Goal: Information Seeking & Learning: Understand process/instructions

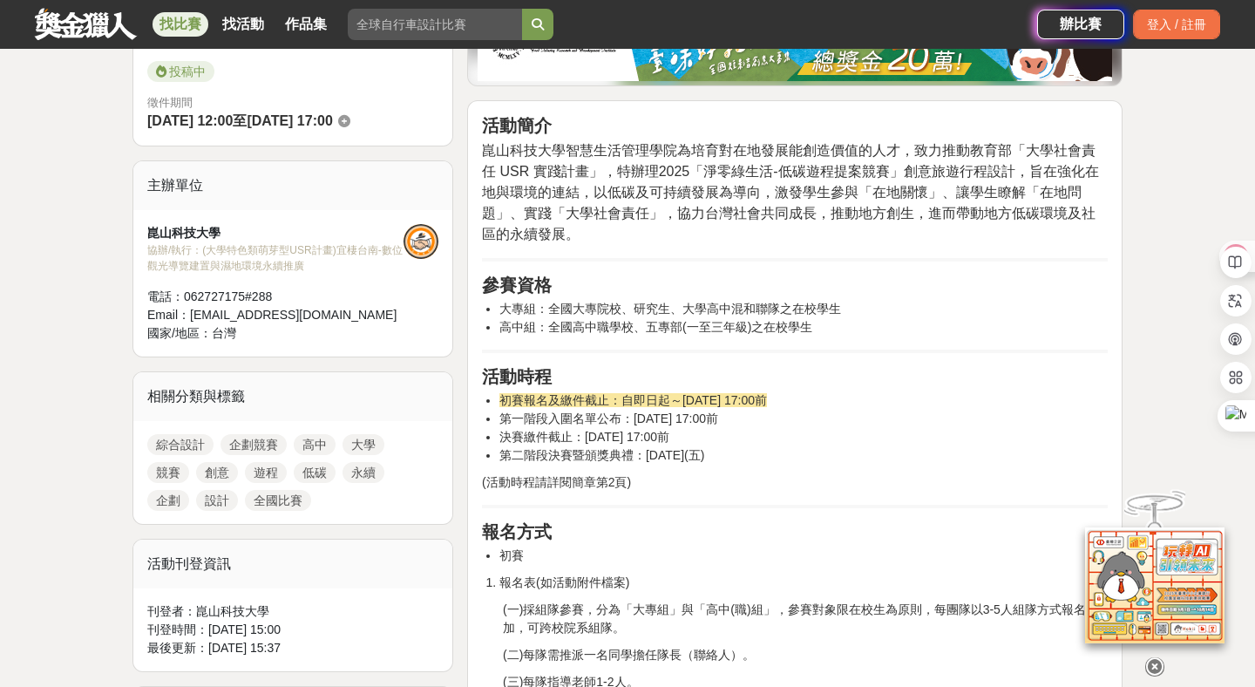
scroll to position [493, 0]
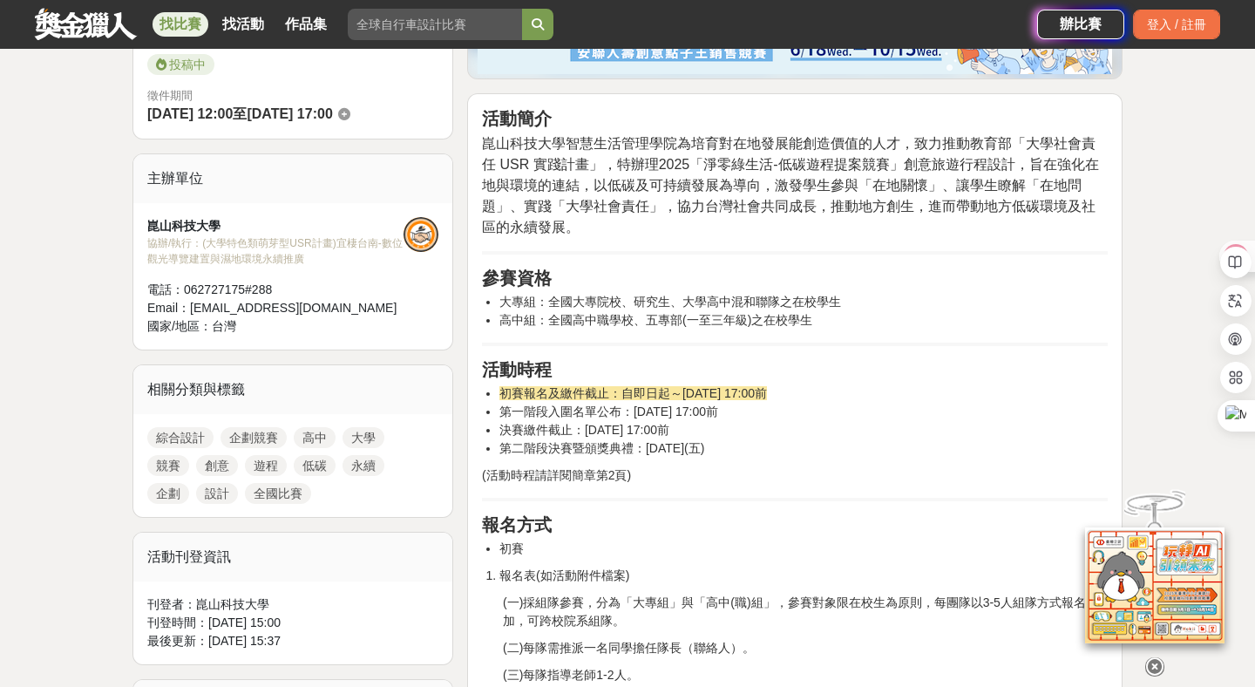
drag, startPoint x: 579, startPoint y: 395, endPoint x: 829, endPoint y: 396, distance: 250.1
click at [767, 396] on span "初賽報名及繳件截止：自即日起～[DATE] 17:00前" at bounding box center [632, 393] width 267 height 14
click at [877, 389] on li "初賽報名及繳件截止：自即日起～[DATE] 17:00前" at bounding box center [803, 393] width 608 height 18
click at [634, 398] on span "初賽報名及繳件截止：自即日起～[DATE] 17:00前" at bounding box center [632, 393] width 267 height 14
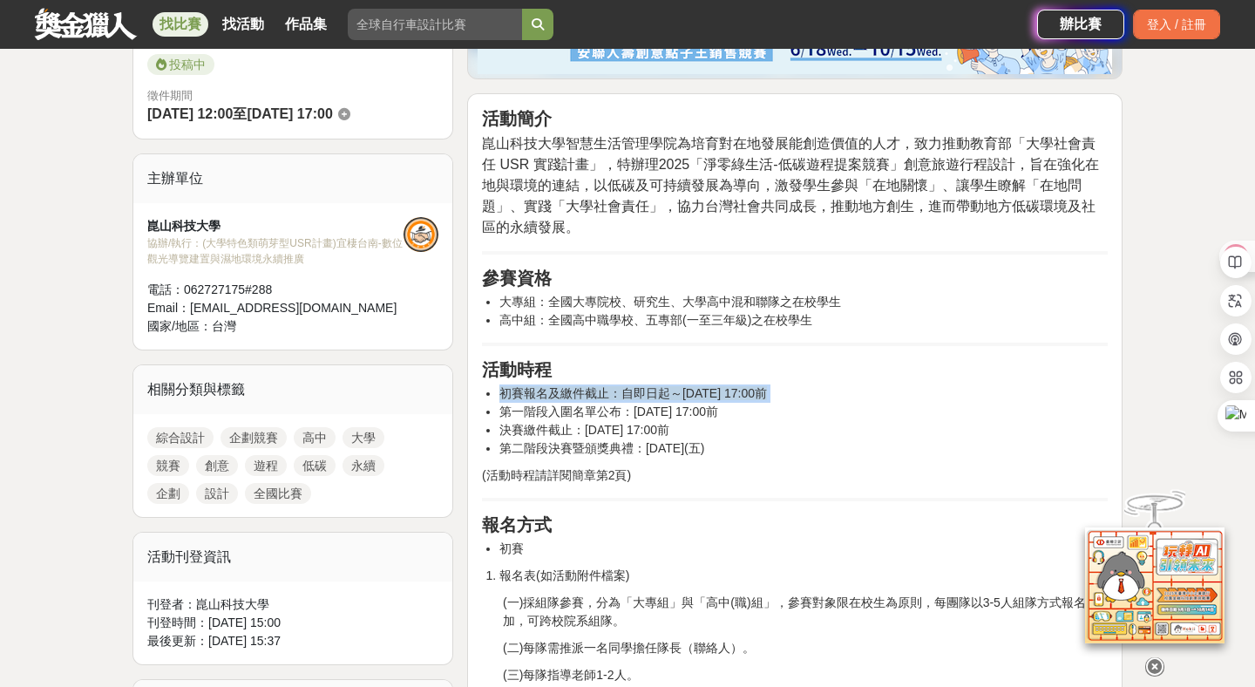
click at [634, 398] on span "初賽報名及繳件截止：自即日起～[DATE] 17:00前" at bounding box center [632, 393] width 267 height 14
click at [877, 397] on li "初賽報名及繳件截止：自即日起～[DATE] 17:00前" at bounding box center [803, 393] width 608 height 18
click at [767, 397] on span "初賽報名及繳件截止：自即日起～[DATE] 17:00前" at bounding box center [632, 393] width 267 height 14
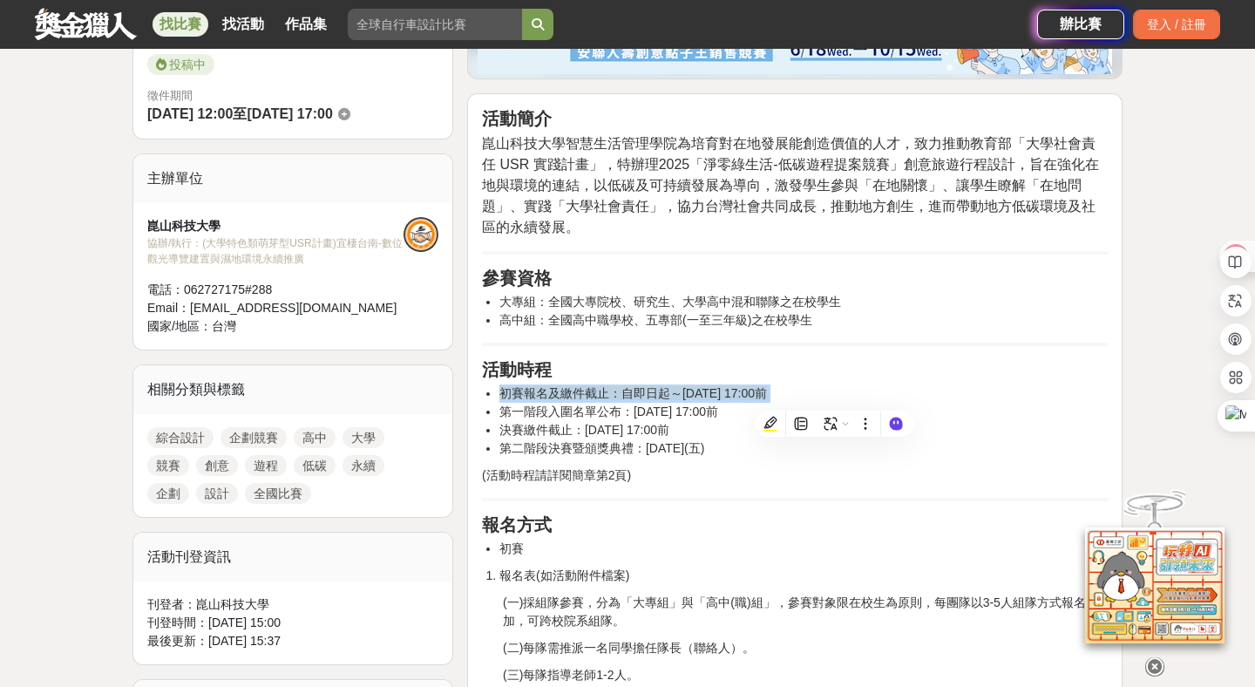
click at [872, 387] on li "初賽報名及繳件截止：自即日起～[DATE] 17:00前" at bounding box center [803, 393] width 608 height 18
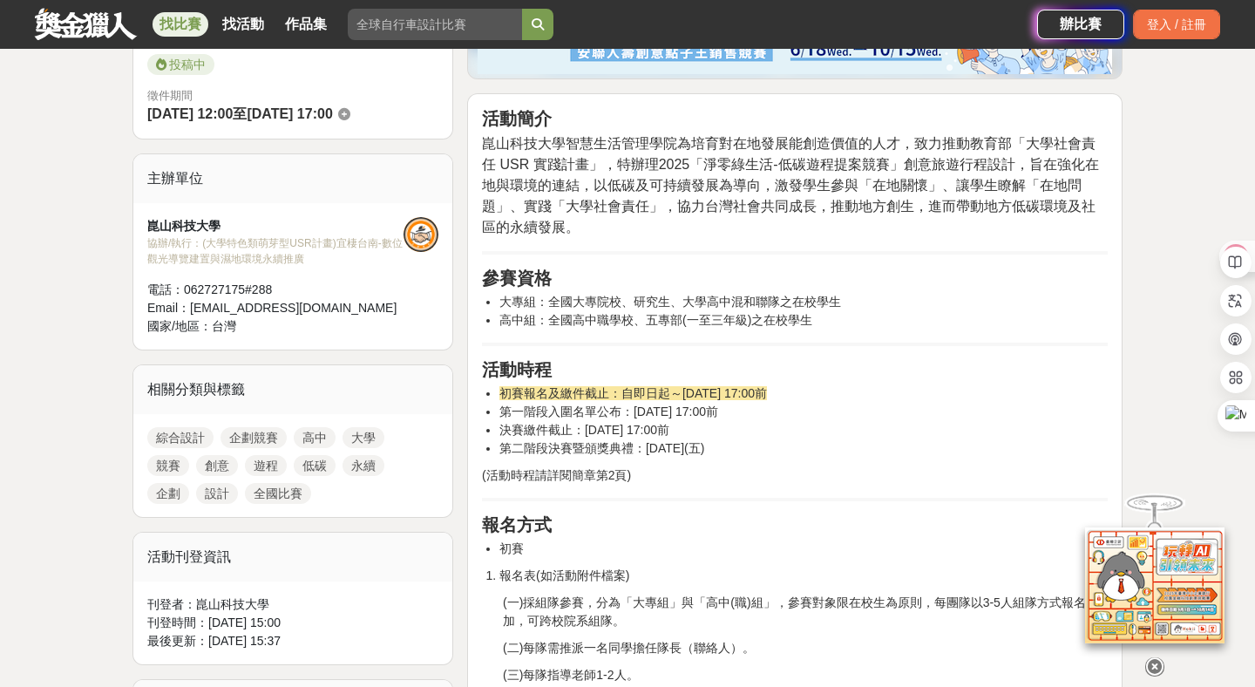
drag, startPoint x: 853, startPoint y: 388, endPoint x: 695, endPoint y: 388, distance: 157.7
click at [694, 388] on li "初賽報名及繳件截止：自即日起～[DATE] 17:00前" at bounding box center [803, 393] width 608 height 18
click at [695, 388] on span "初賽報名及繳件截止：自即日起～[DATE] 17:00前" at bounding box center [632, 393] width 267 height 14
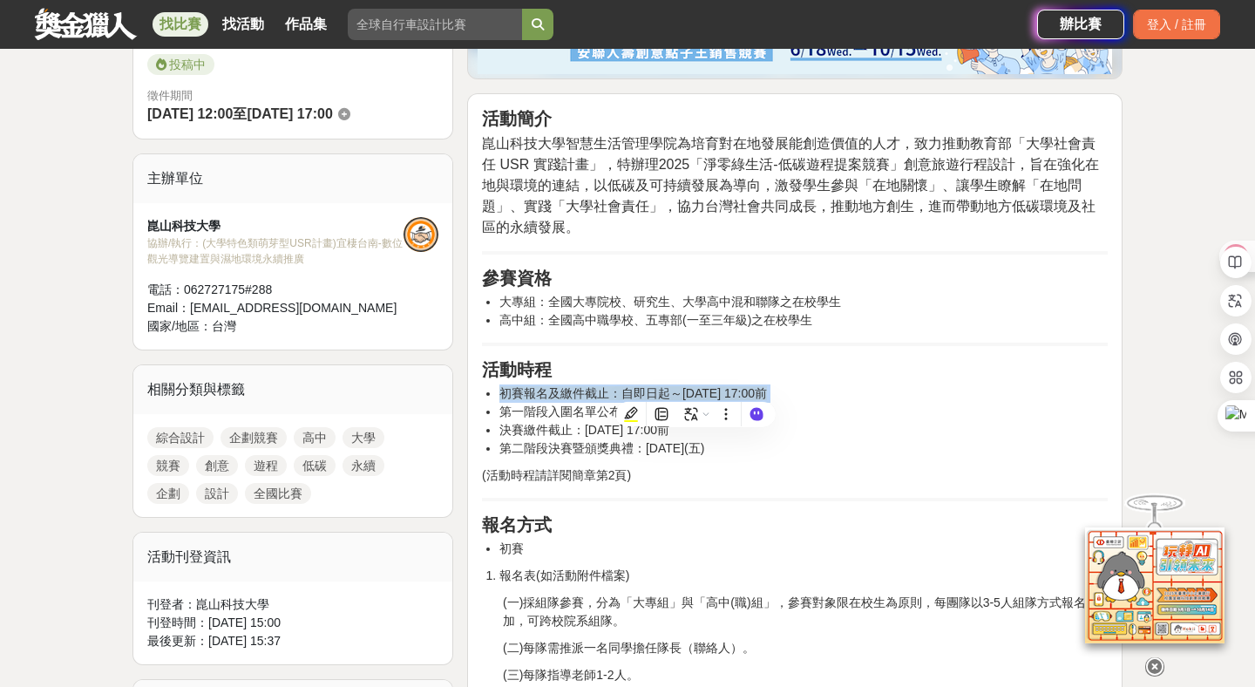
click at [892, 394] on li "初賽報名及繳件截止：自即日起～[DATE] 17:00前" at bounding box center [803, 393] width 608 height 18
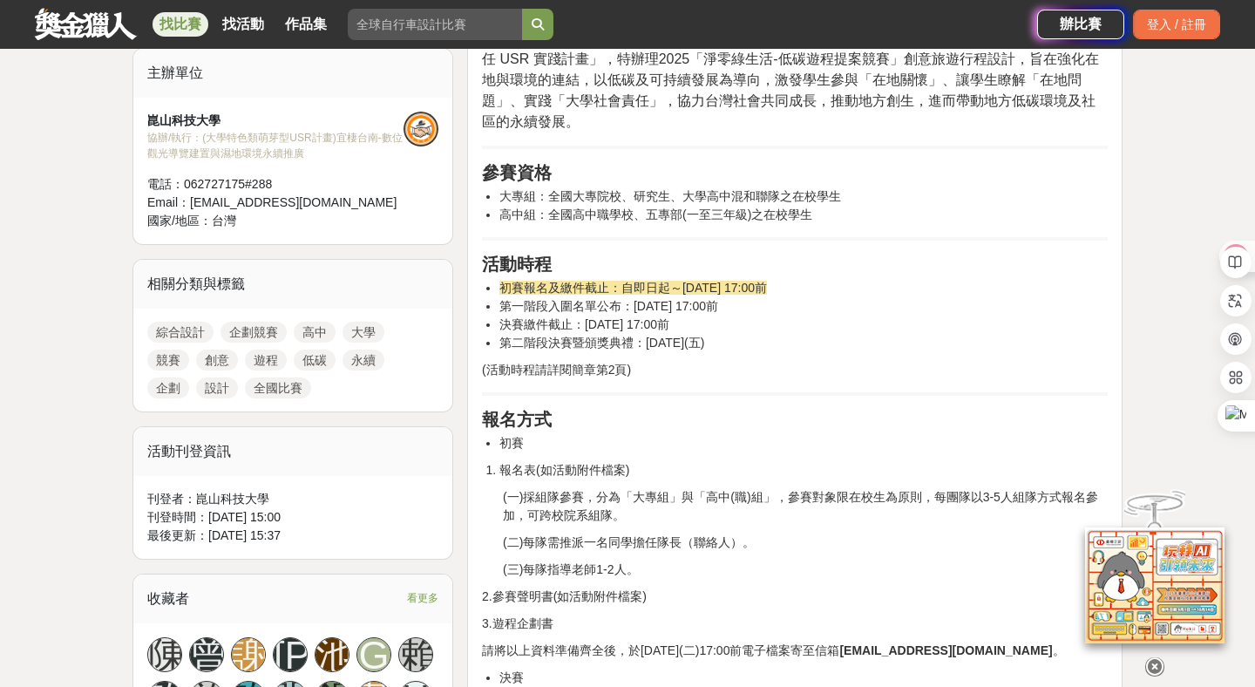
scroll to position [600, 0]
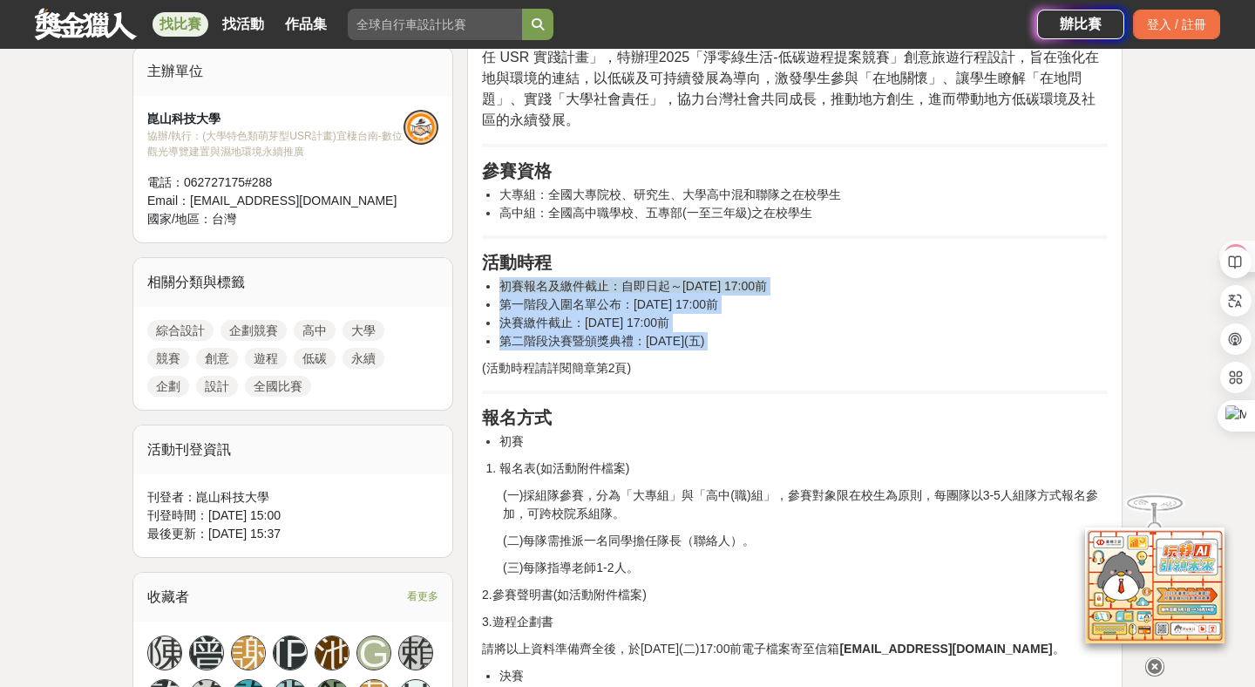
drag, startPoint x: 784, startPoint y: 350, endPoint x: 769, endPoint y: 275, distance: 76.4
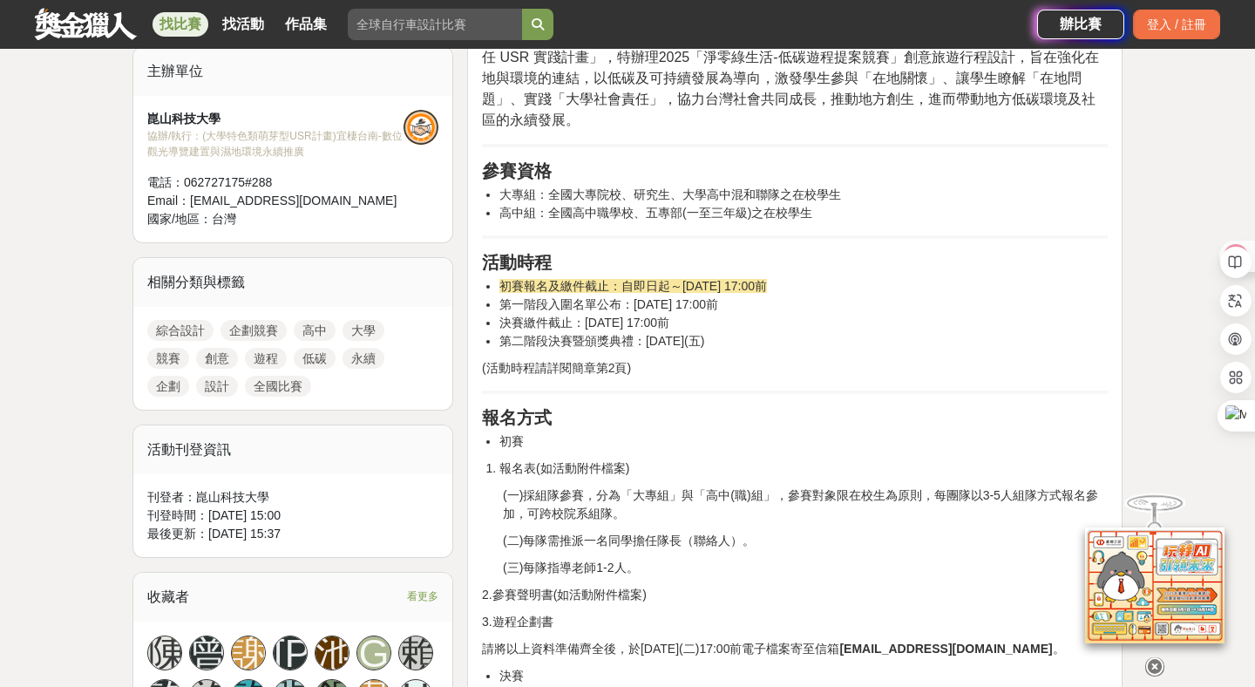
drag, startPoint x: 829, startPoint y: 261, endPoint x: 829, endPoint y: 335, distance: 73.2
click at [880, 318] on li "決賽繳件截止：[DATE] 17:00前" at bounding box center [803, 323] width 608 height 18
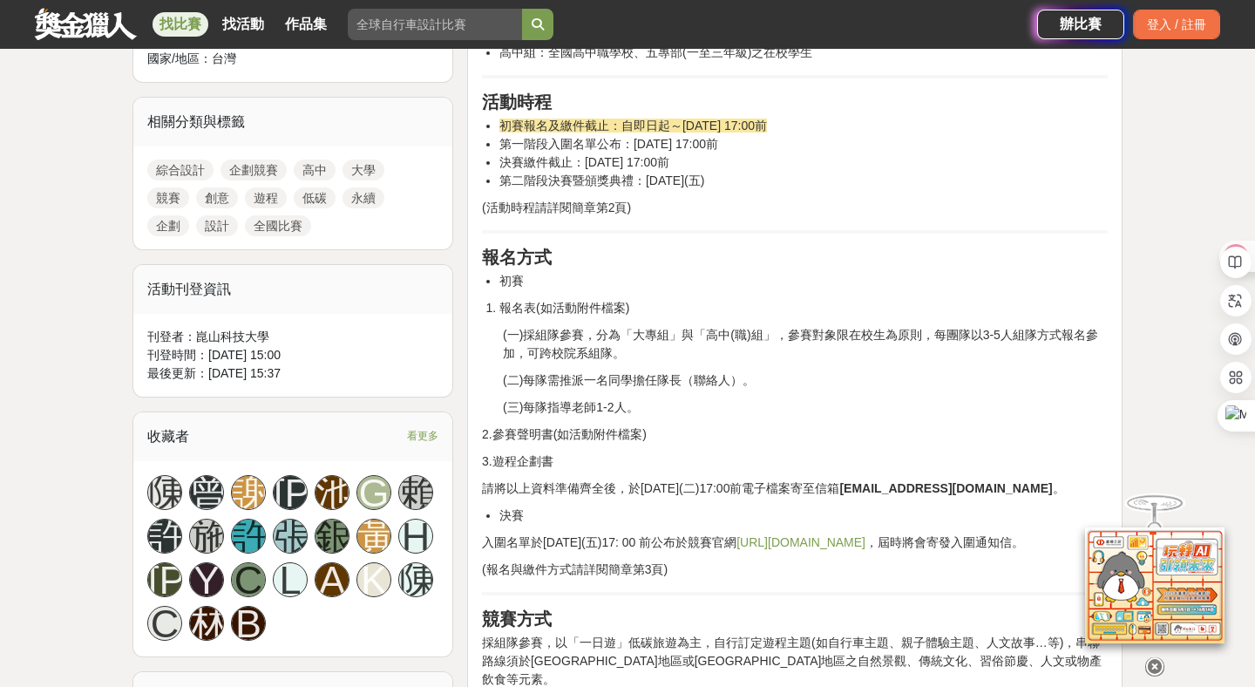
scroll to position [776, 0]
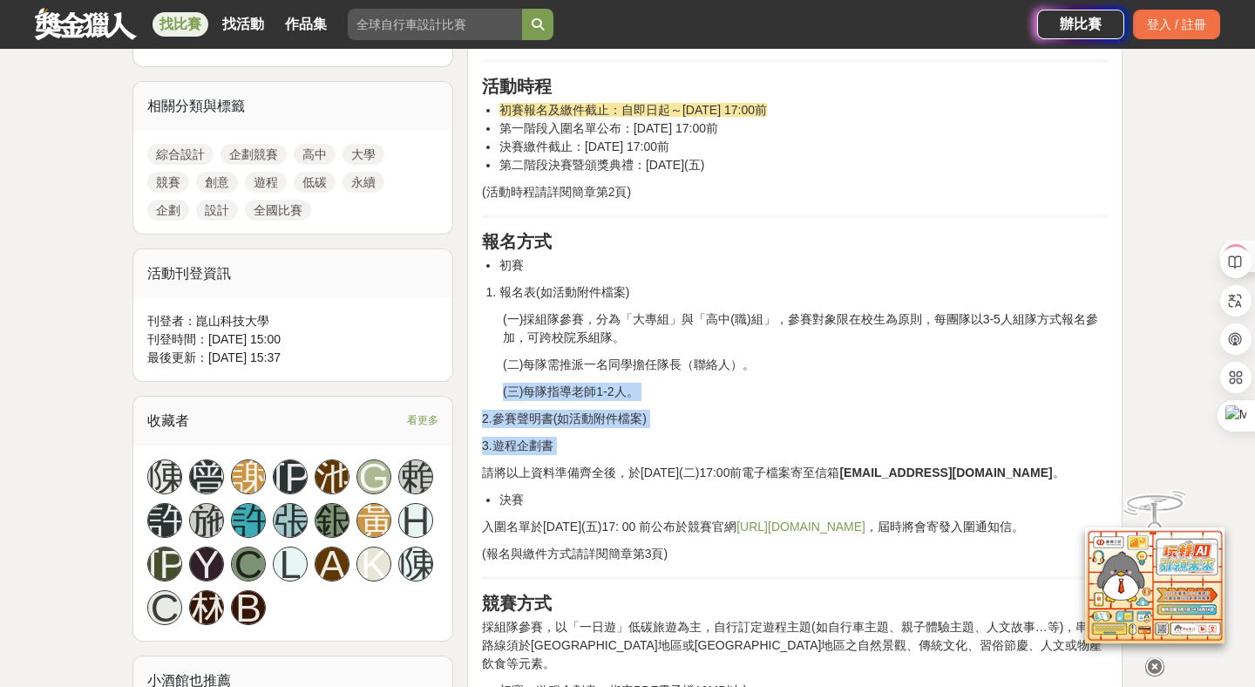
drag, startPoint x: 721, startPoint y: 456, endPoint x: 776, endPoint y: 358, distance: 112.4
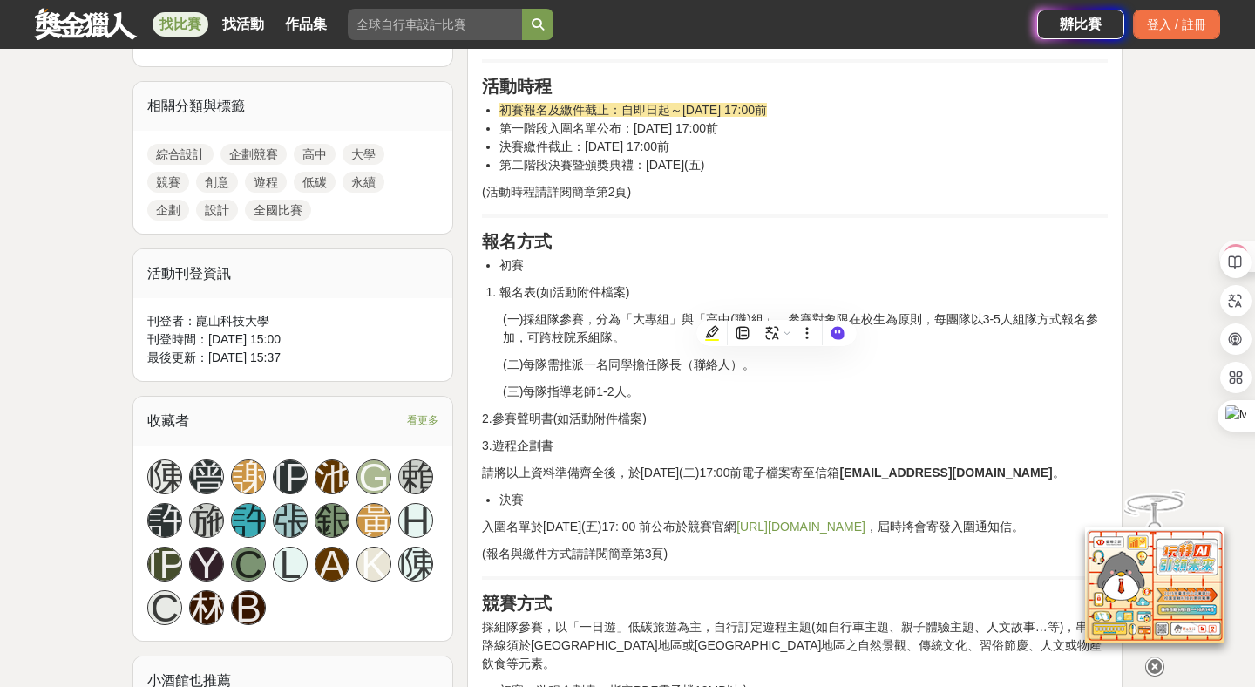
click at [973, 269] on li "初賽" at bounding box center [803, 265] width 608 height 18
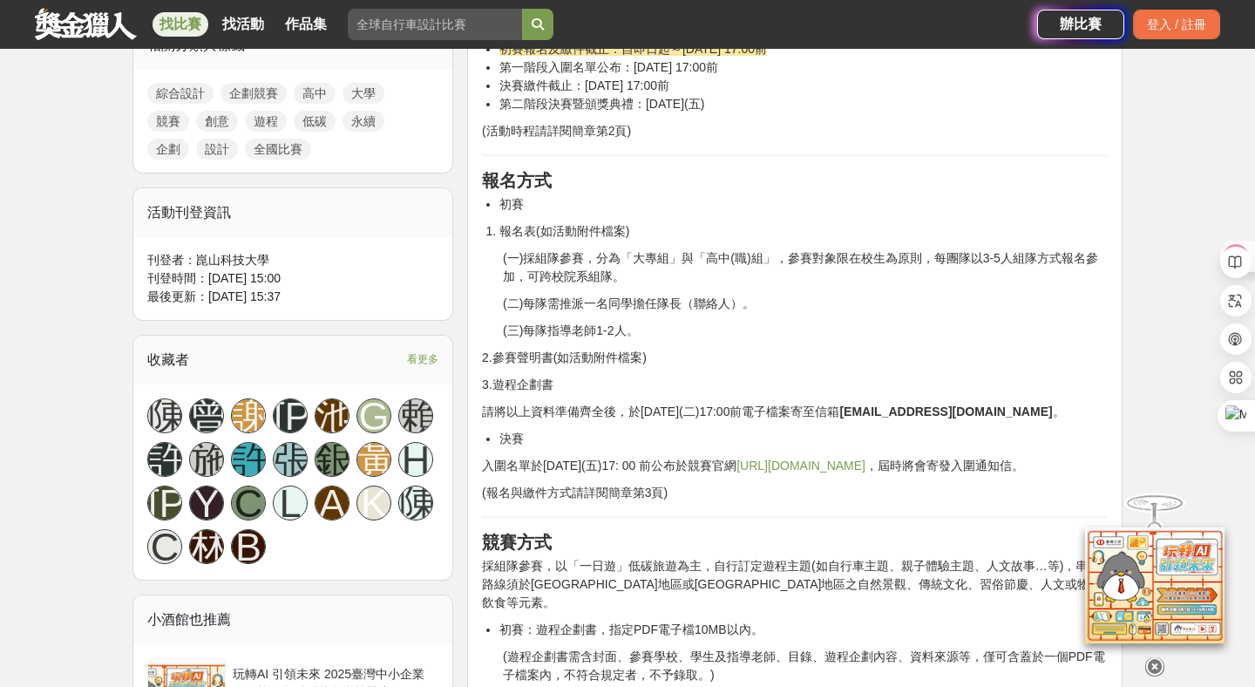
scroll to position [860, 0]
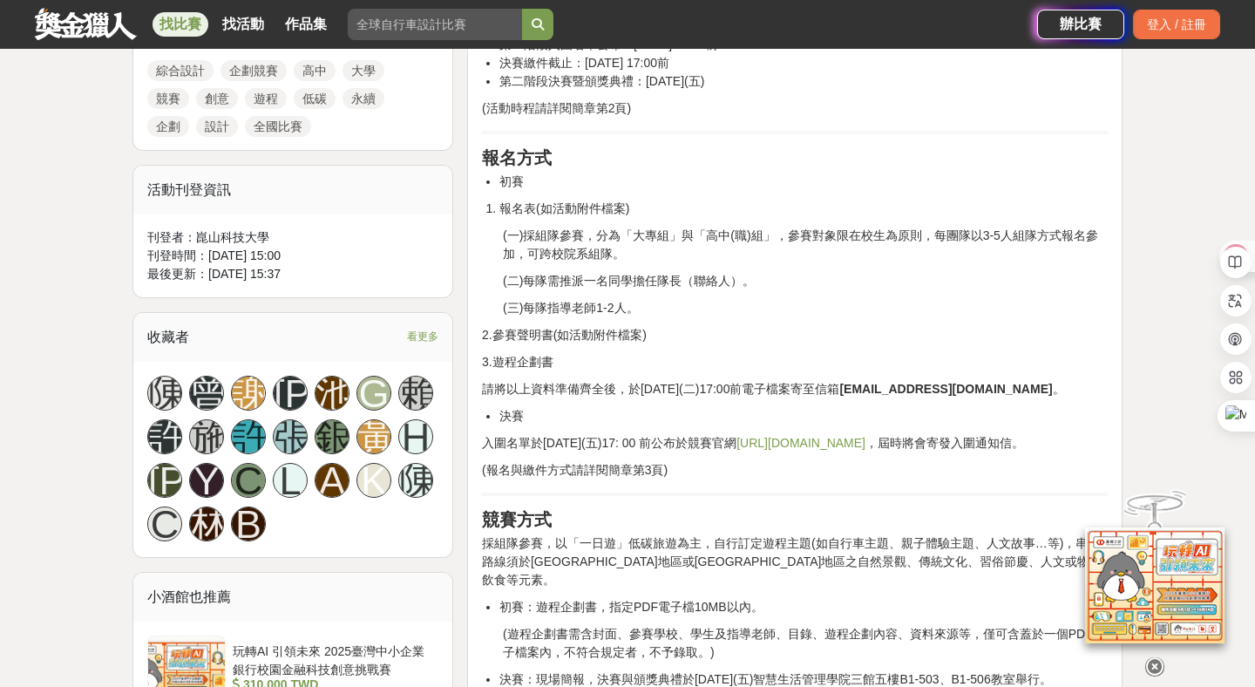
click at [560, 244] on p "(一)採組隊參賽，分為「大專組」與「高中(職)組」，參賽對象限在校生為原則，每團隊以3-5人組隊方式報名參加，可跨校院系組隊。" at bounding box center [805, 245] width 605 height 37
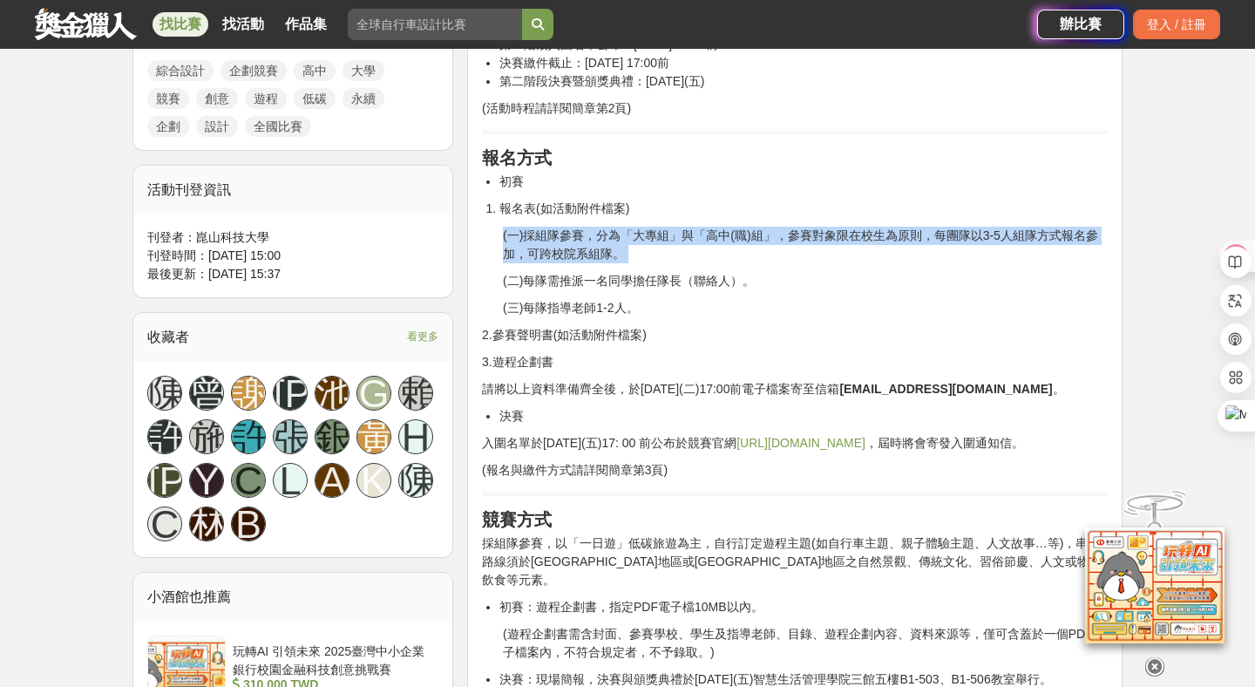
click at [976, 236] on p "(一)採組隊參賽，分為「大專組」與「高中(職)組」，參賽對象限在校生為原則，每團隊以3-5人組隊方式報名參加，可跨校院系組隊。" at bounding box center [805, 245] width 605 height 37
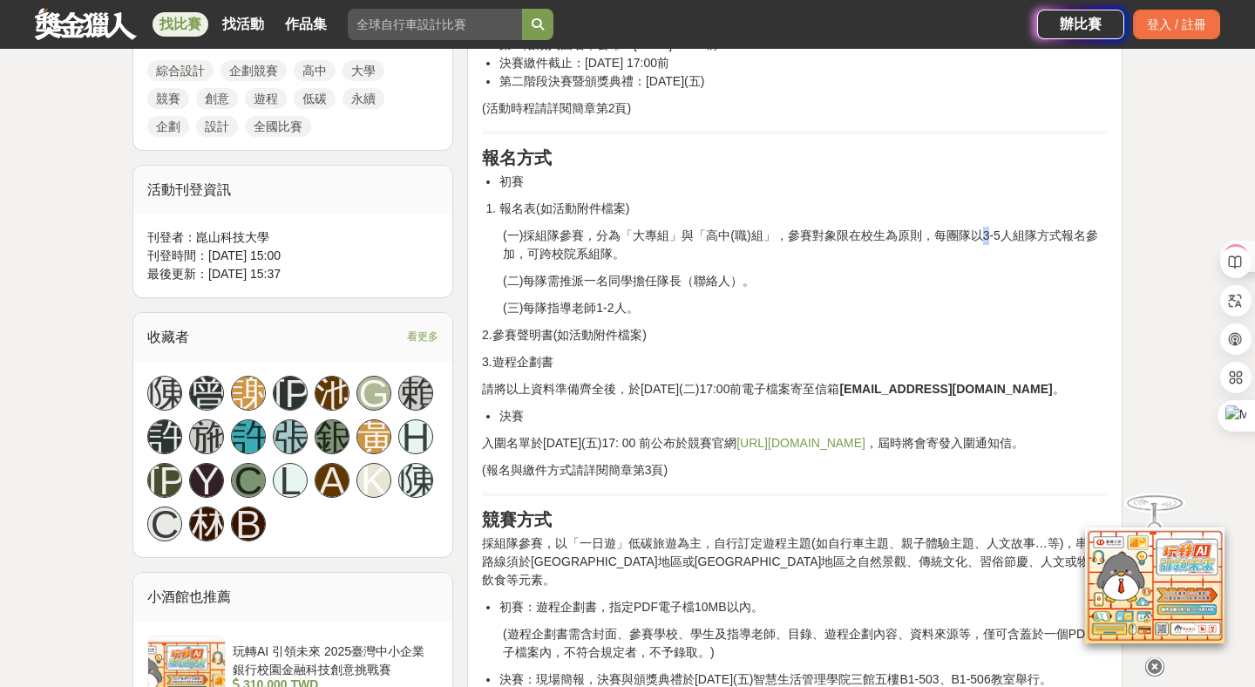
click at [976, 236] on p "(一)採組隊參賽，分為「大專組」與「高中(職)組」，參賽對象限在校生為原則，每團隊以3-5人組隊方式報名參加，可跨校院系組隊。" at bounding box center [805, 245] width 605 height 37
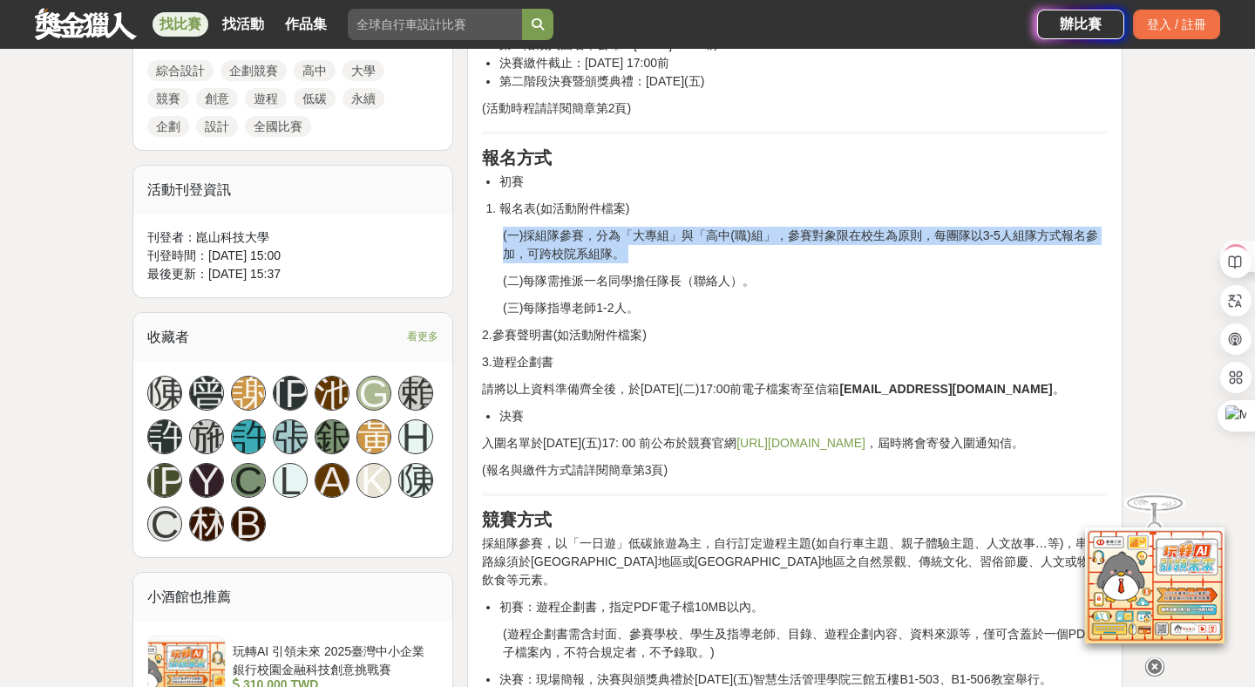
click at [976, 236] on p "(一)採組隊參賽，分為「大專組」與「高中(職)組」，參賽對象限在校生為原則，每團隊以3-5人組隊方式報名參加，可跨校院系組隊。" at bounding box center [805, 245] width 605 height 37
click at [1007, 234] on p "(一)採組隊參賽，分為「大專組」與「高中(職)組」，參賽對象限在校生為原則，每團隊以3-5人組隊方式報名參加，可跨校院系組隊。" at bounding box center [805, 245] width 605 height 37
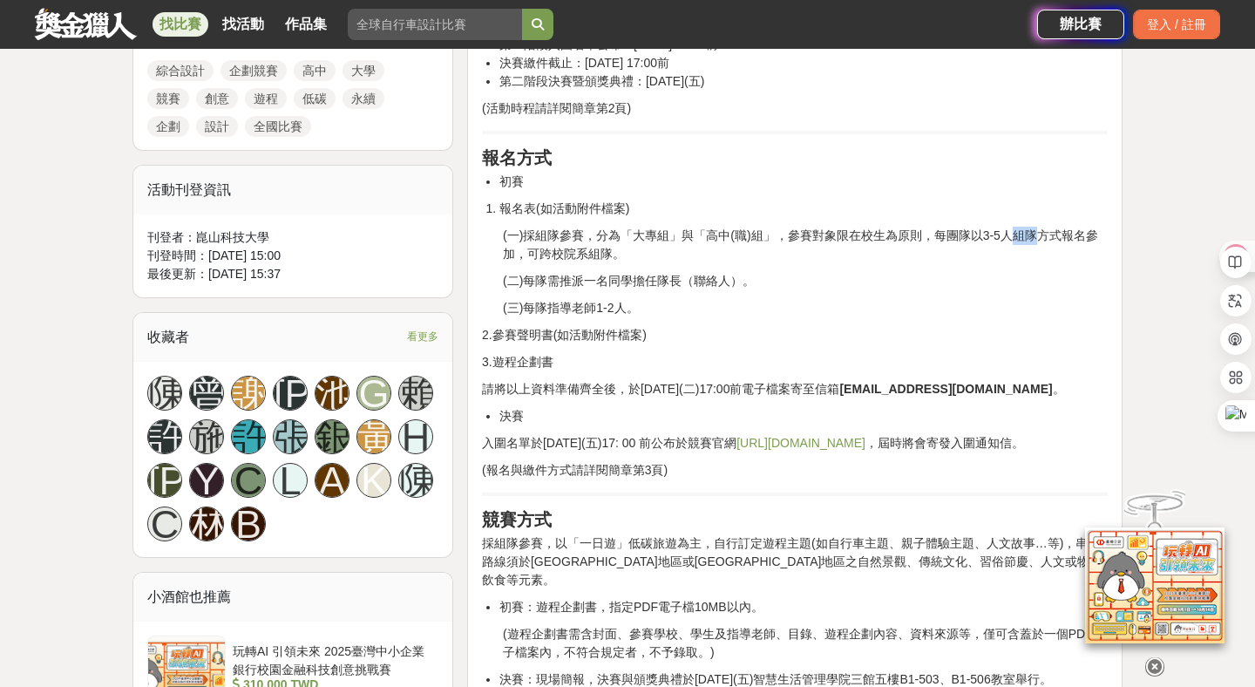
click at [1007, 234] on p "(一)採組隊參賽，分為「大專組」與「高中(職)組」，參賽對象限在校生為原則，每團隊以3-5人組隊方式報名參加，可跨校院系組隊。" at bounding box center [805, 245] width 605 height 37
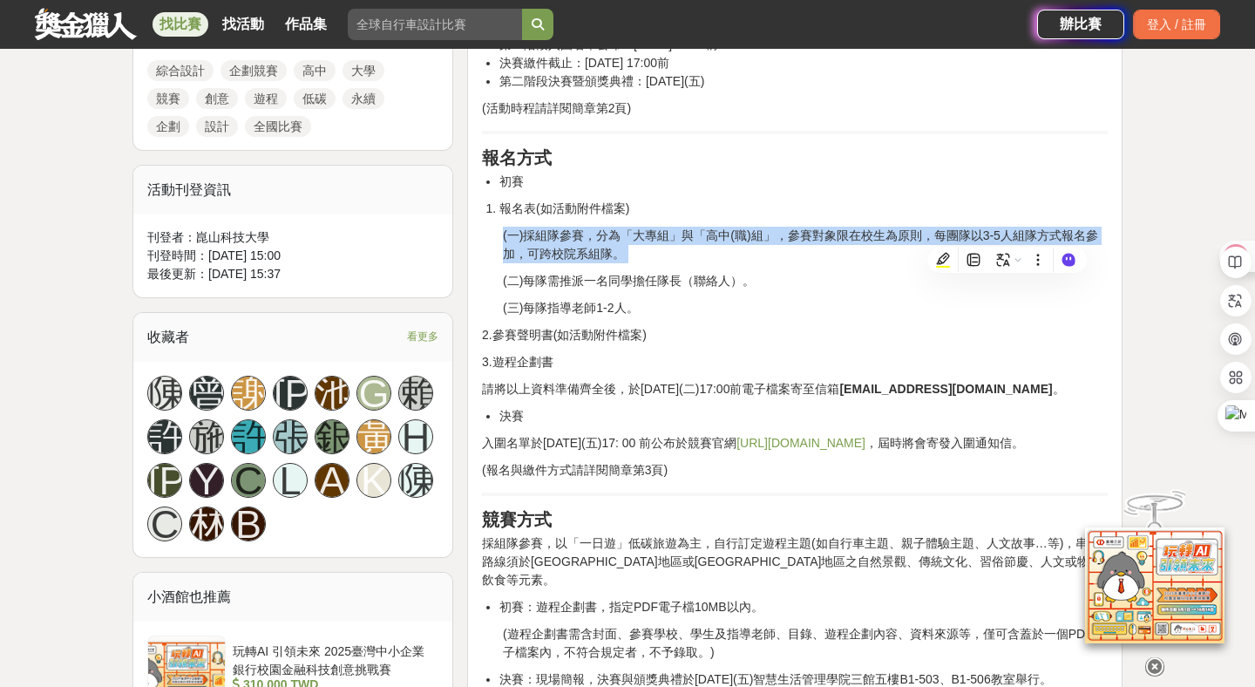
click at [1007, 234] on p "(一)採組隊參賽，分為「大專組」與「高中(職)組」，參賽對象限在校生為原則，每團隊以3-5人組隊方式報名參加，可跨校院系組隊。" at bounding box center [805, 245] width 605 height 37
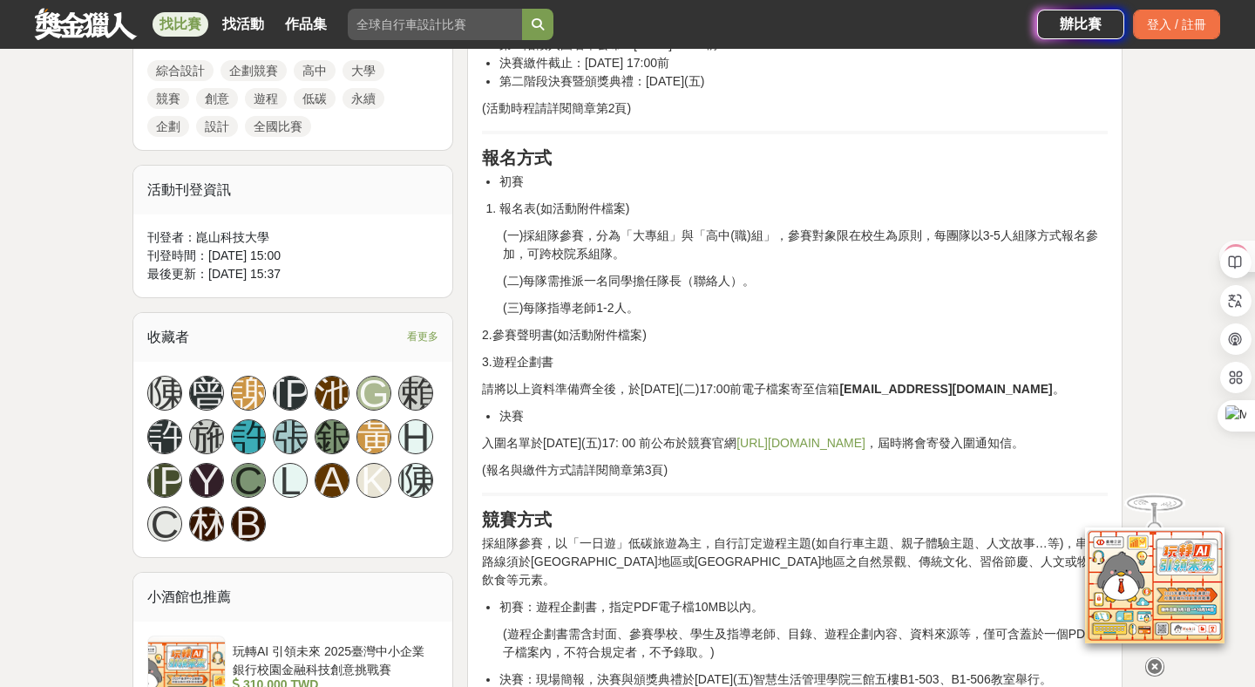
click at [1041, 208] on li "報名表(如活動附件檔案)" at bounding box center [803, 209] width 608 height 18
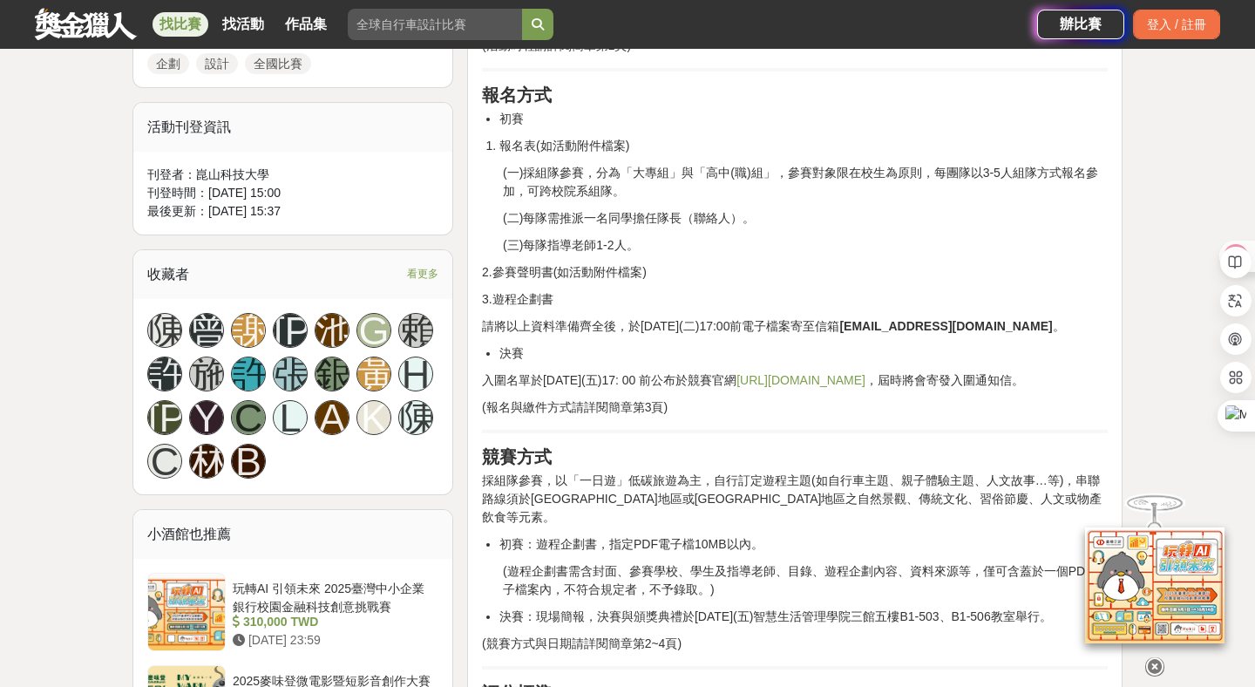
scroll to position [925, 0]
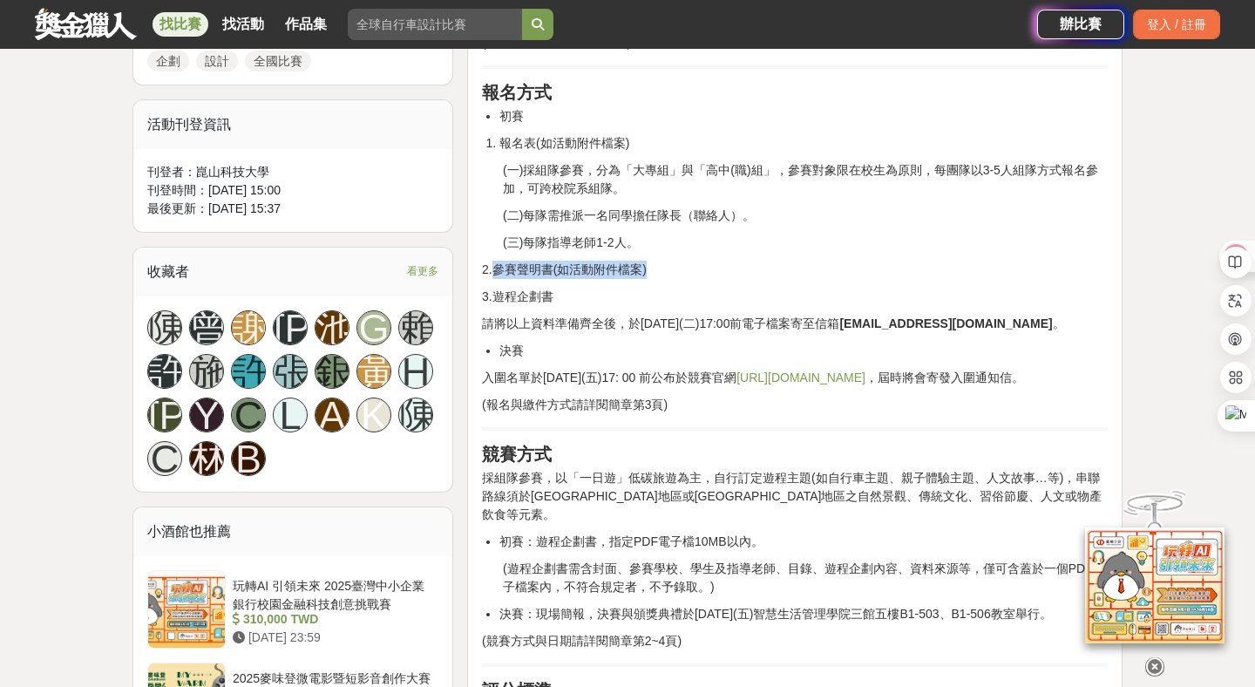
drag, startPoint x: 494, startPoint y: 276, endPoint x: 685, endPoint y: 275, distance: 190.8
click at [684, 275] on p "2.參賽聲明書(如活動附件檔案)" at bounding box center [795, 270] width 626 height 18
click at [794, 266] on p "2.參賽聲明書(如活動附件檔案)" at bounding box center [795, 270] width 626 height 18
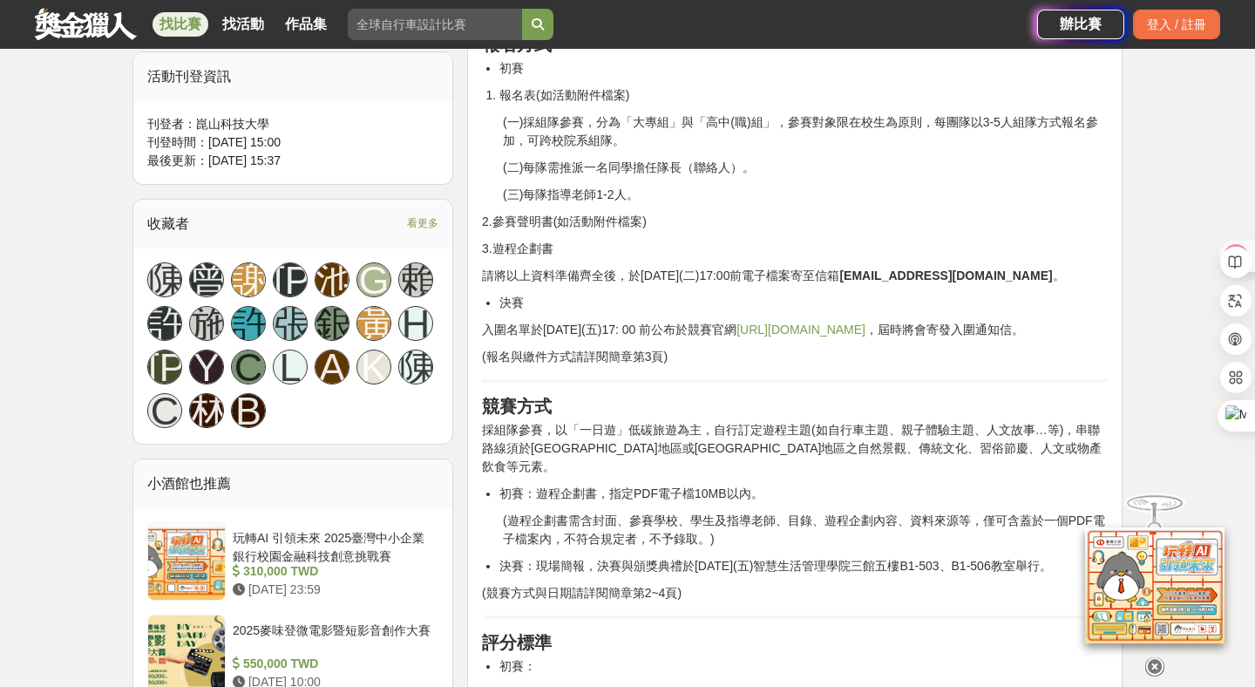
scroll to position [976, 0]
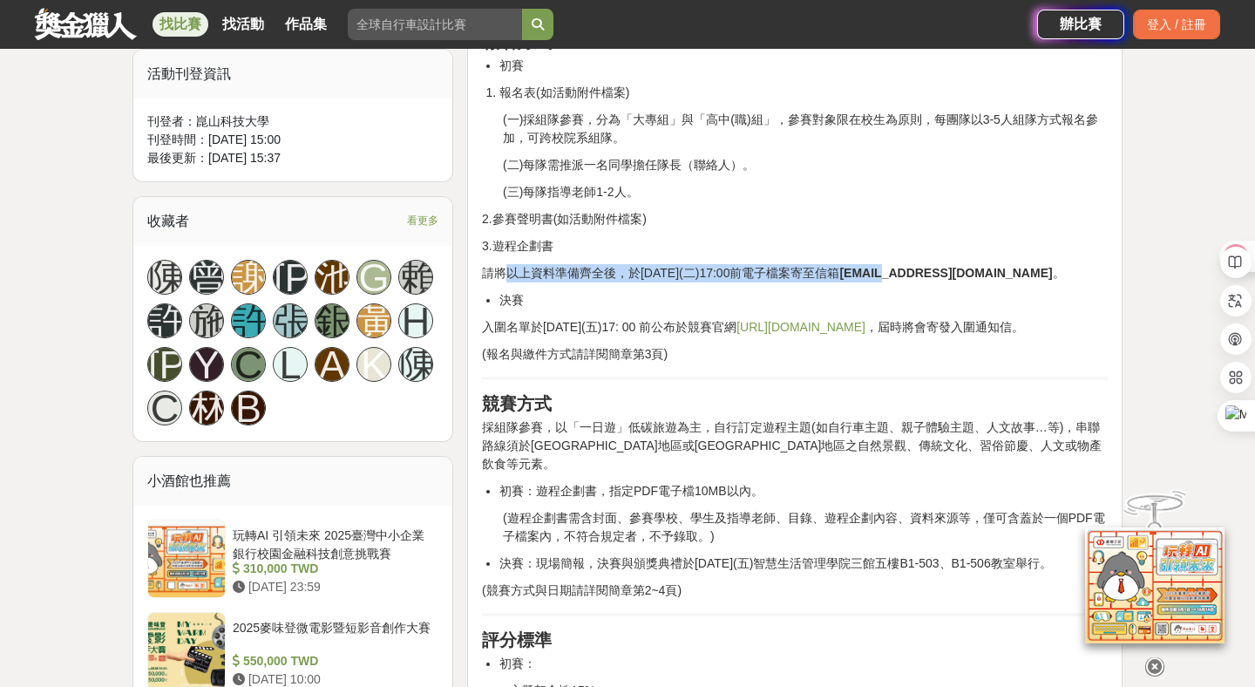
drag, startPoint x: 503, startPoint y: 279, endPoint x: 944, endPoint y: 278, distance: 441.7
click at [944, 278] on p "請將以上資料準備齊全後，於[DATE](二)17:00前電子檔案寄至信箱 [EMAIL_ADDRESS][DOMAIN_NAME] 。" at bounding box center [795, 273] width 626 height 18
click at [944, 278] on strong "[EMAIL_ADDRESS][DOMAIN_NAME]" at bounding box center [945, 273] width 213 height 14
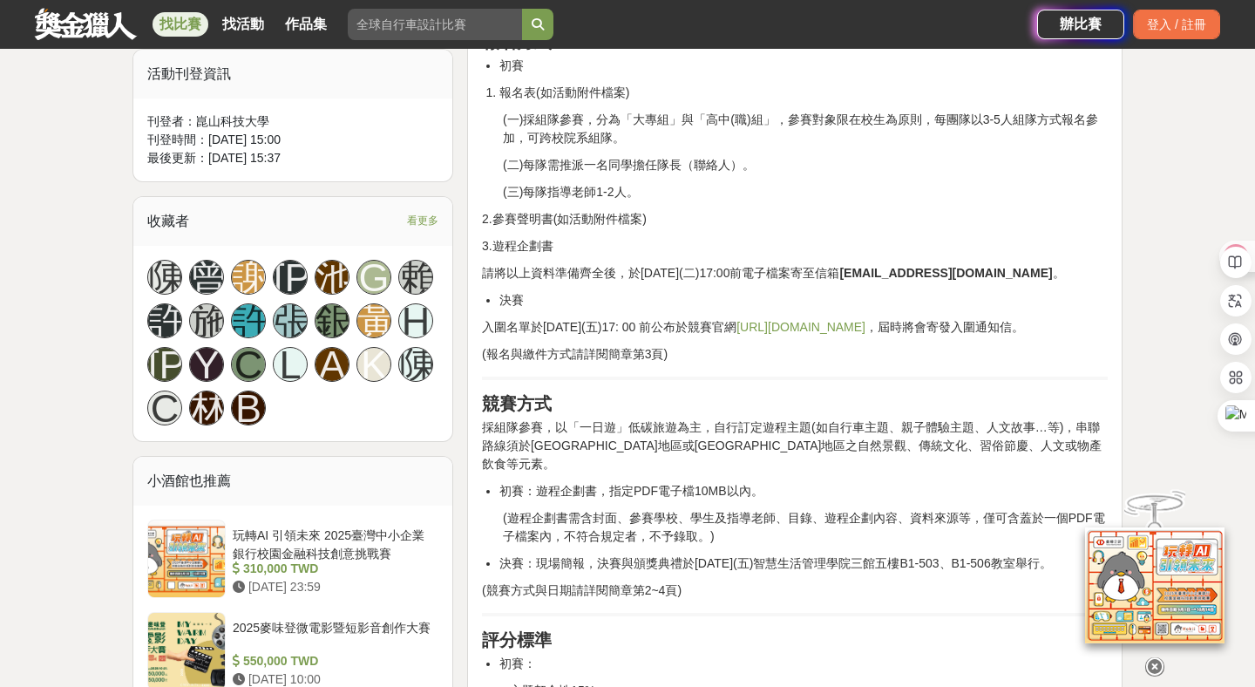
click at [1011, 248] on p "3.遊程企劃書" at bounding box center [795, 246] width 626 height 18
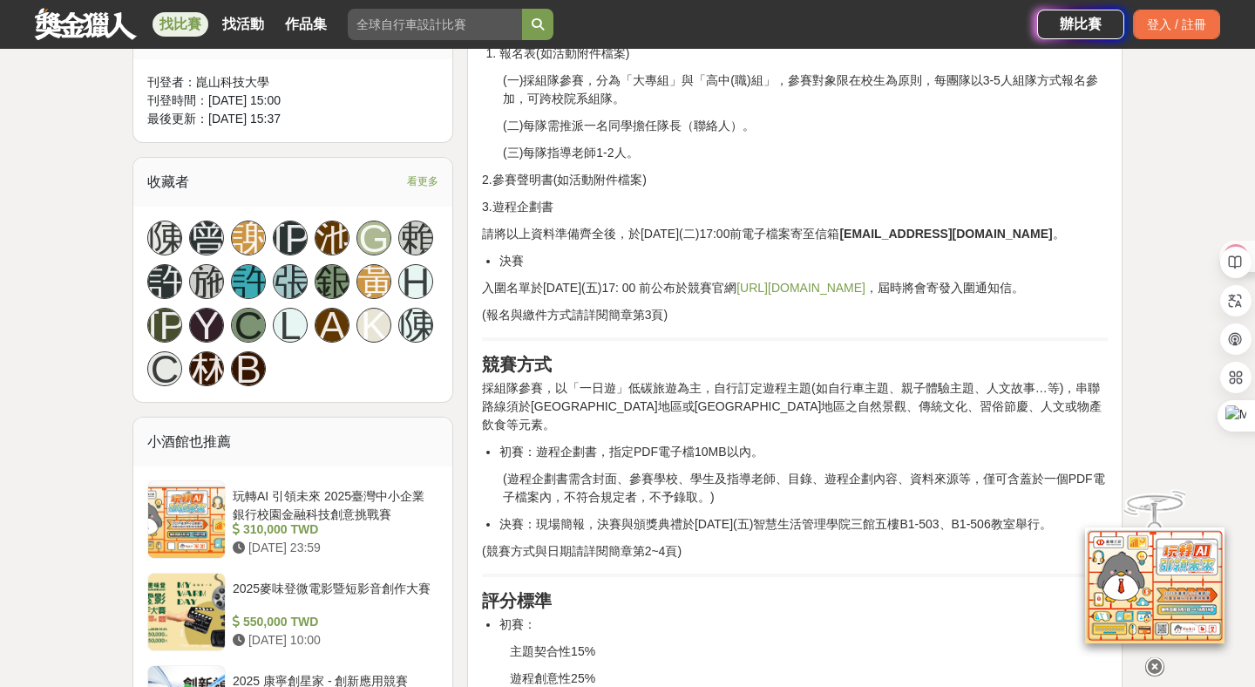
drag, startPoint x: 506, startPoint y: 291, endPoint x: 978, endPoint y: 281, distance: 472.3
click at [978, 281] on p "入圍名單於[DATE](五)17: 00 前公布於競賽官網 [URL][DOMAIN_NAME] ，屆時將會寄發入圍通知信。" at bounding box center [795, 288] width 626 height 18
click at [948, 170] on div "活動簡介 崑山科技大學智慧生活管理學院為培育對在地發展能創造價值的人才，致力推動教育部「大學社會責任 USR 實踐計畫」，特辦理2025「淨零綠生活-低碳遊程…" at bounding box center [795, 599] width 626 height 2027
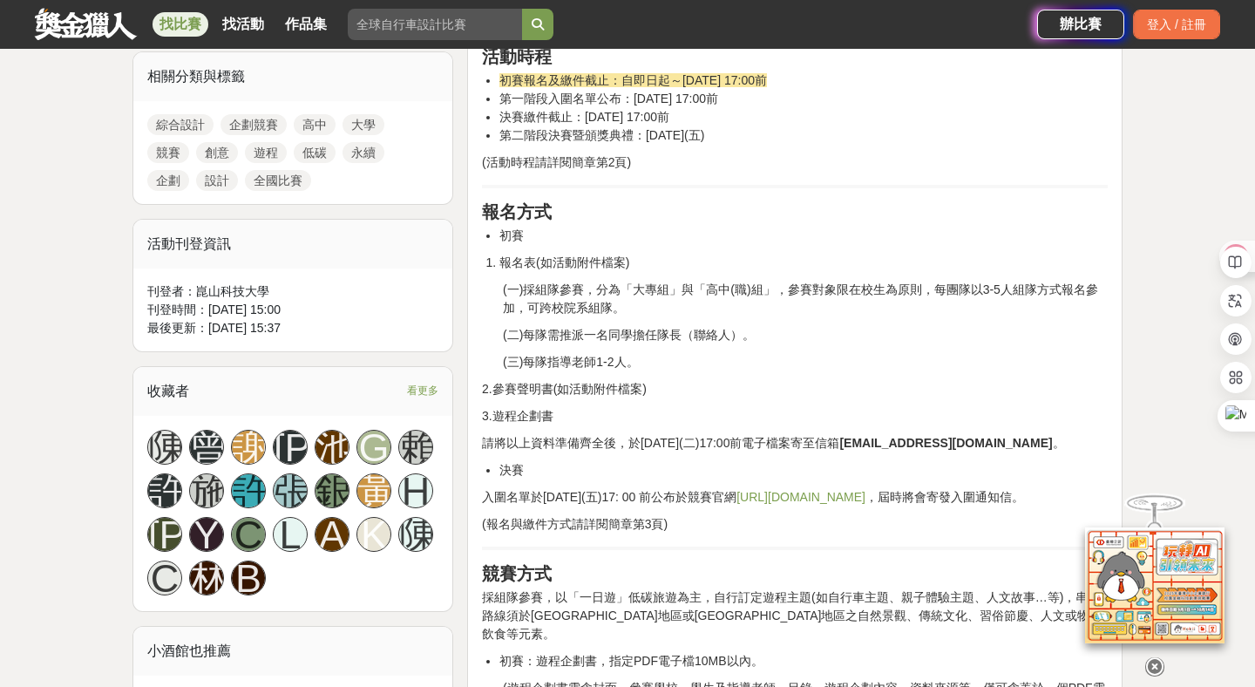
scroll to position [802, 0]
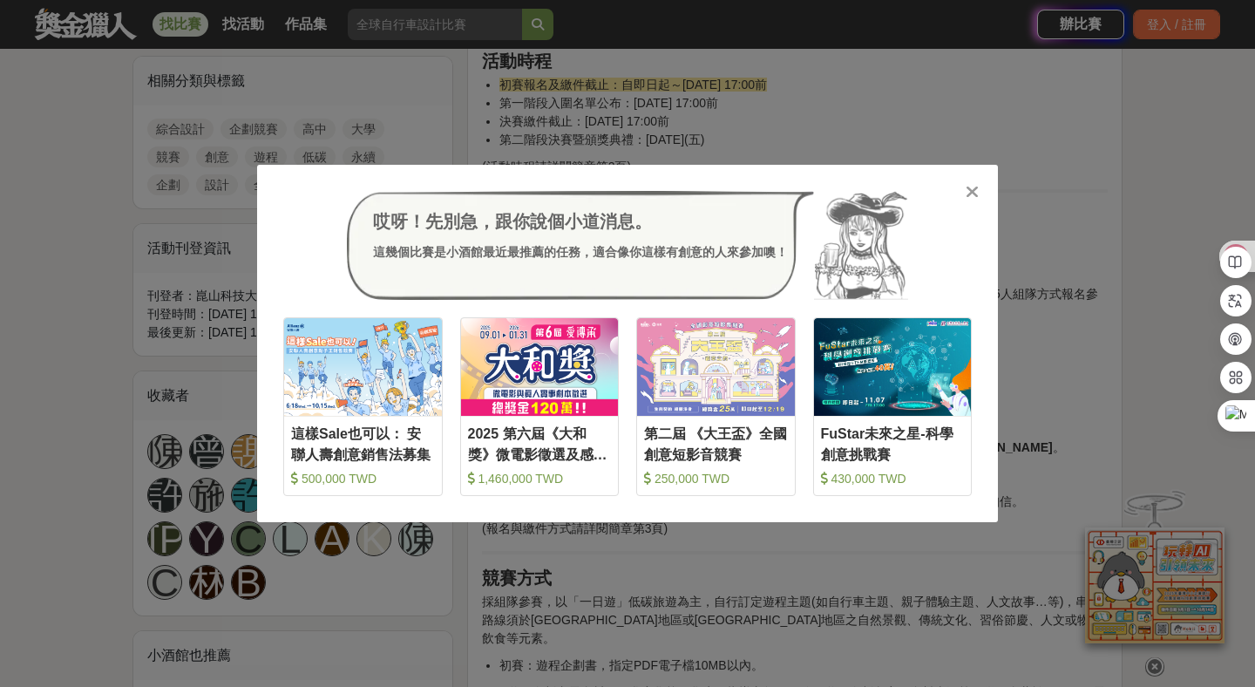
click at [969, 186] on icon at bounding box center [971, 191] width 13 height 17
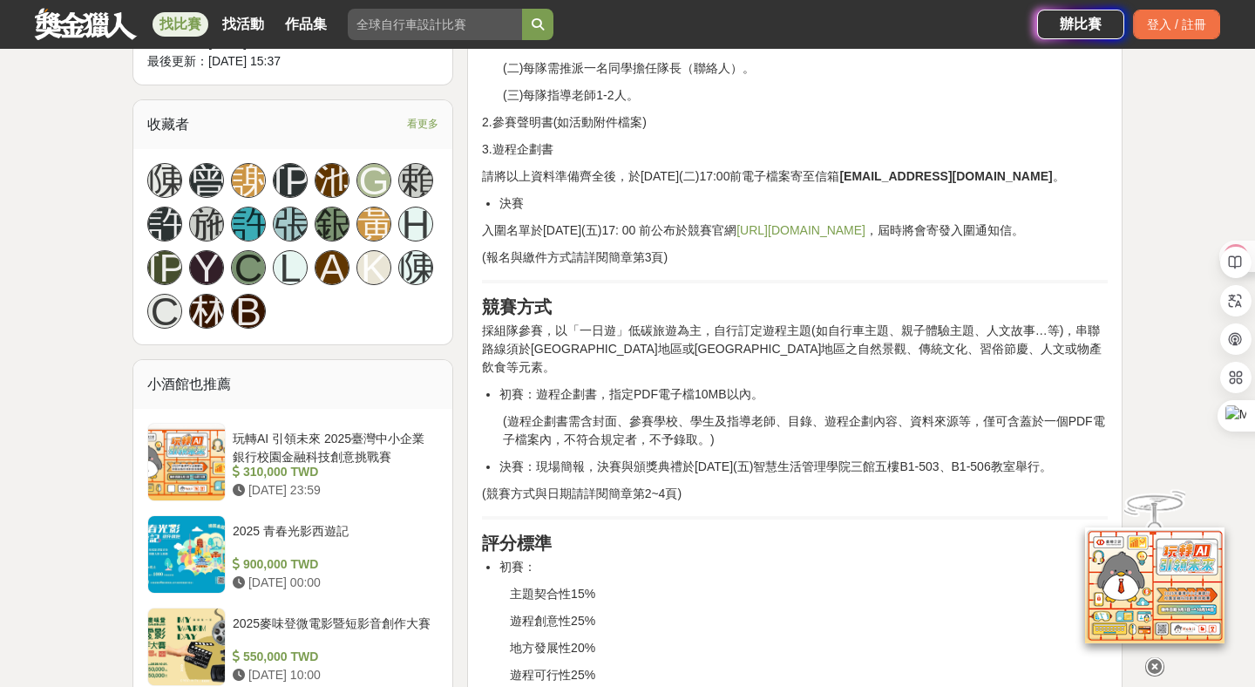
scroll to position [1106, 0]
